Goal: Find specific page/section: Find specific page/section

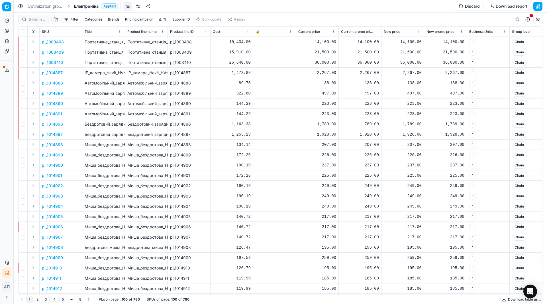
click at [100, 21] on button "Categories" at bounding box center [93, 19] width 22 height 7
click at [48, 38] on div "Каталог Apply" at bounding box center [94, 41] width 92 height 35
click at [51, 39] on icon "button" at bounding box center [51, 39] width 5 height 5
click at [64, 47] on icon "button" at bounding box center [64, 46] width 5 height 5
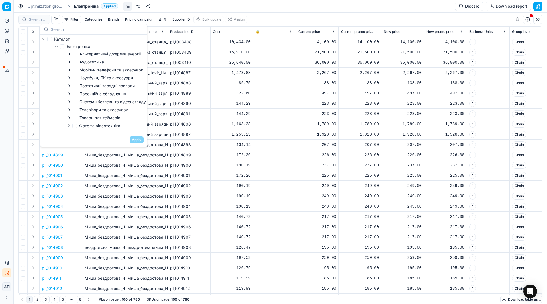
click at [335, 17] on div "Filter Categories Brands Pricing campaign Δ, % Supplier ID Bulk update Assign" at bounding box center [280, 20] width 524 height 14
